Goal: Information Seeking & Learning: Learn about a topic

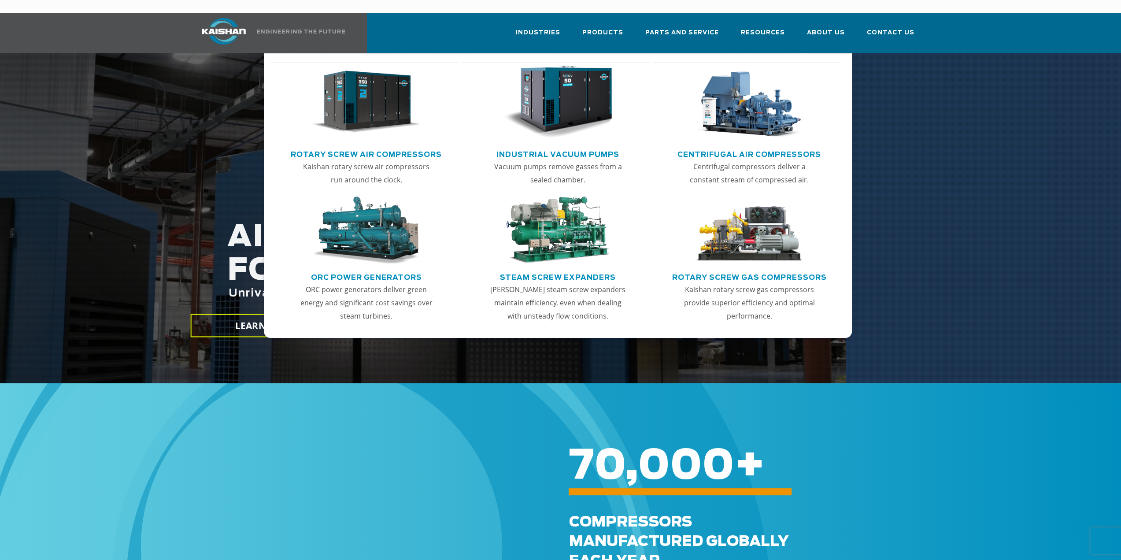
click at [374, 105] on img "Main menu" at bounding box center [366, 102] width 108 height 73
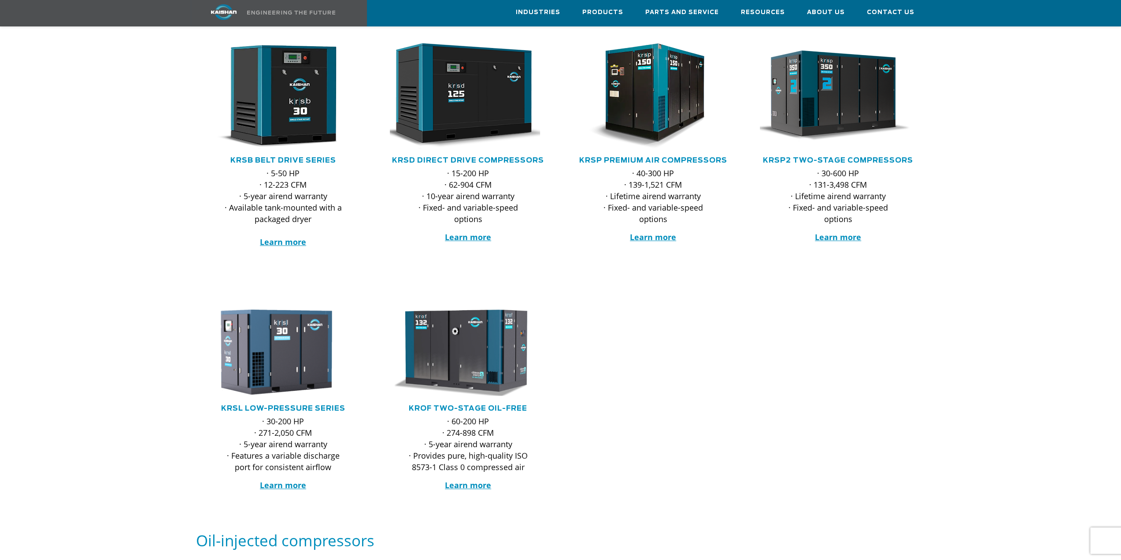
scroll to position [132, 0]
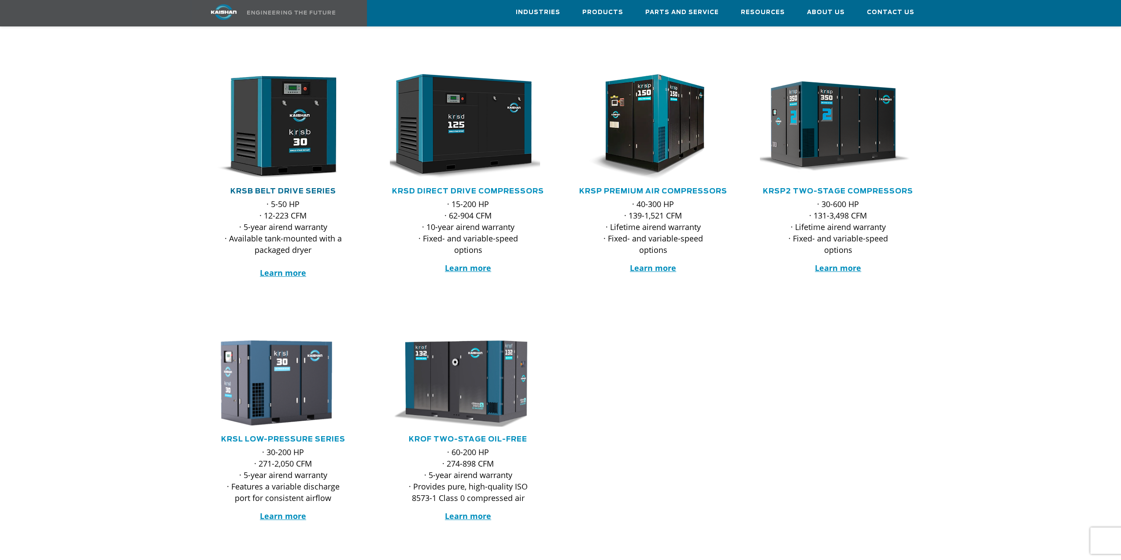
click at [290, 188] on link "KRSB Belt Drive Series" at bounding box center [283, 191] width 106 height 7
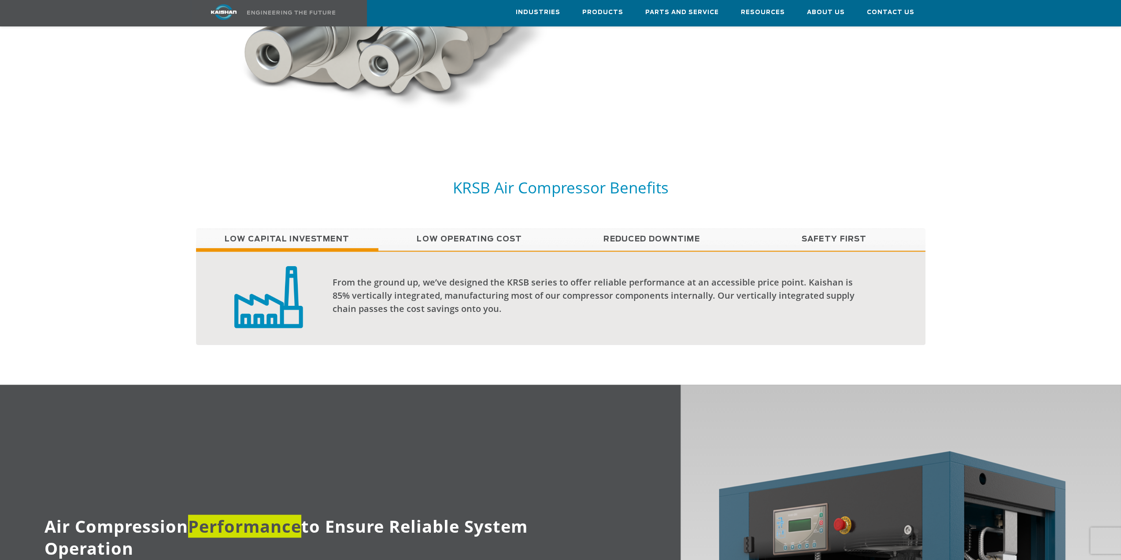
scroll to position [661, 0]
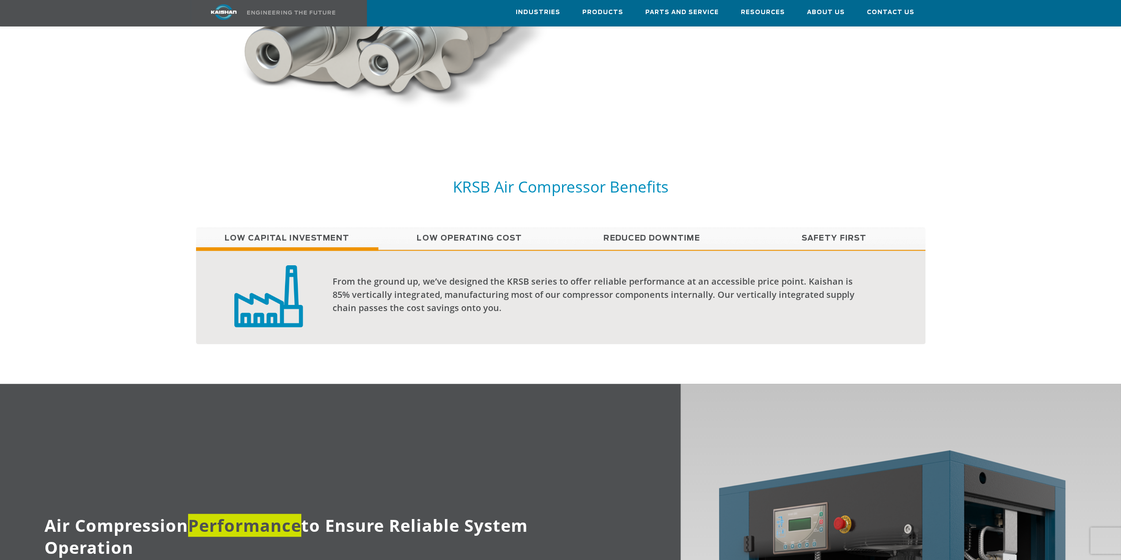
click at [474, 227] on link "Low Operating Cost" at bounding box center [469, 238] width 182 height 22
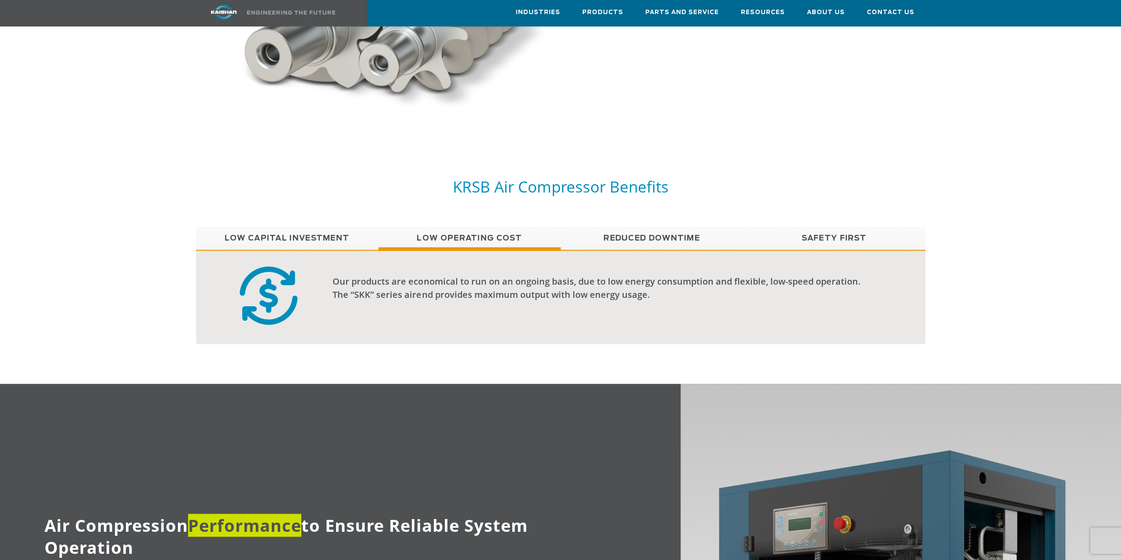
click at [805, 228] on link "Safety First" at bounding box center [834, 238] width 182 height 22
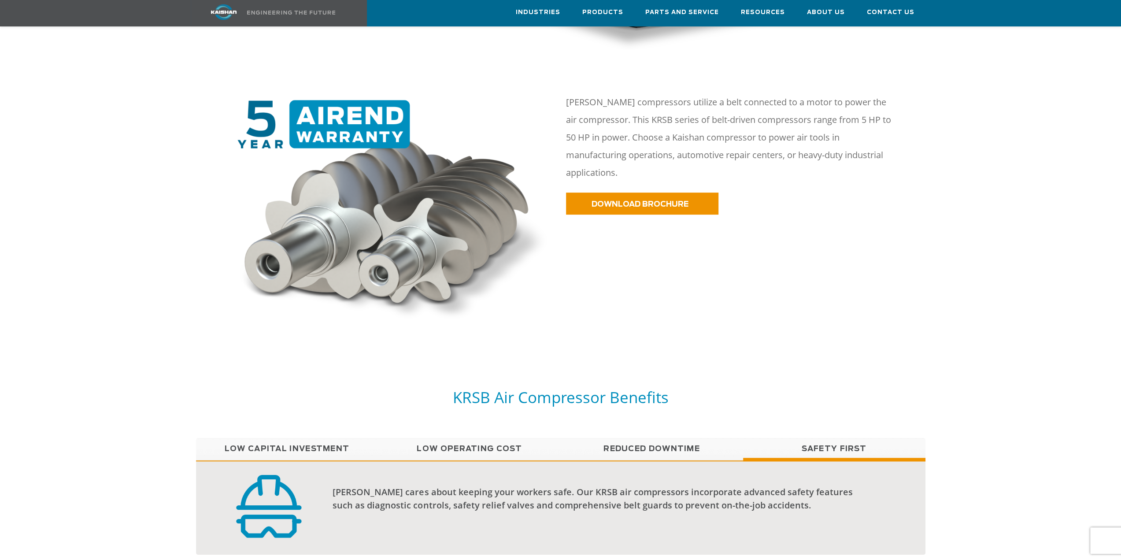
scroll to position [353, 0]
